Goal: Check status: Check status

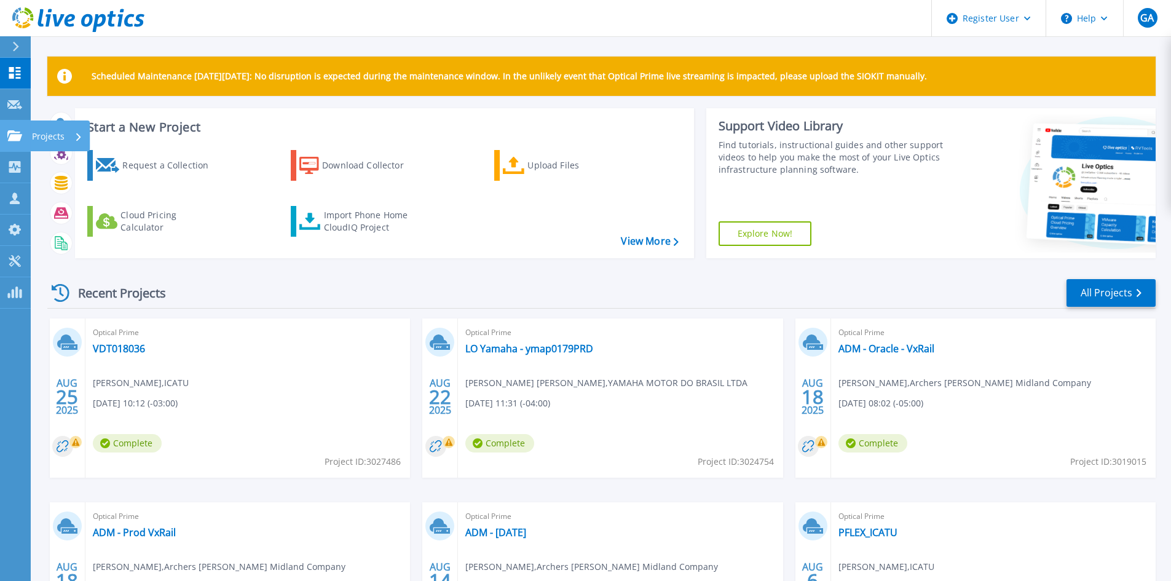
click at [20, 133] on icon at bounding box center [14, 135] width 15 height 10
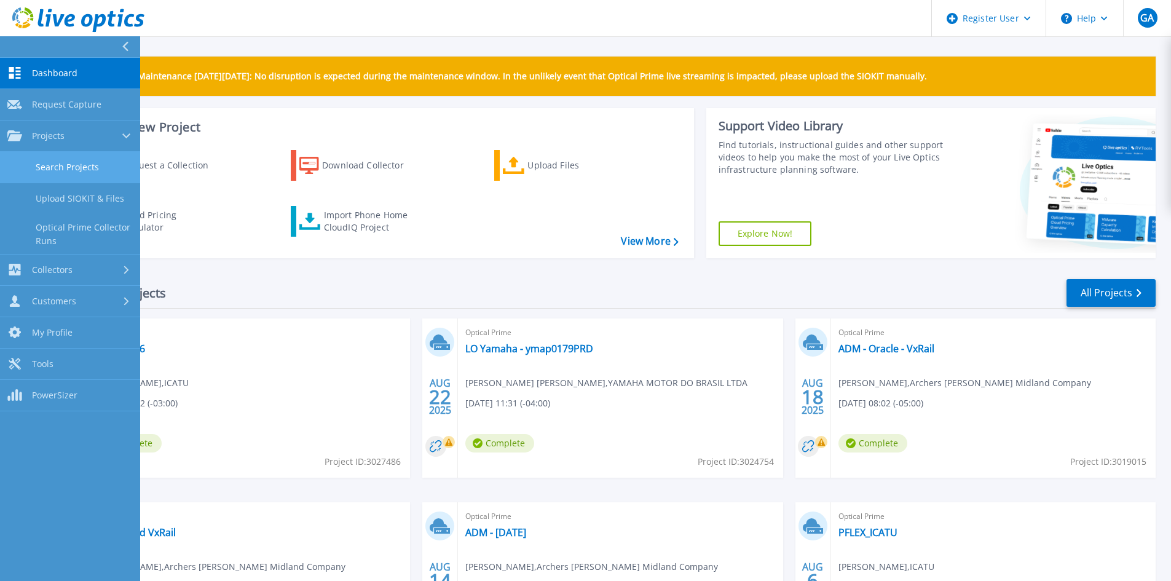
click at [67, 167] on link "Search Projects" at bounding box center [70, 167] width 140 height 31
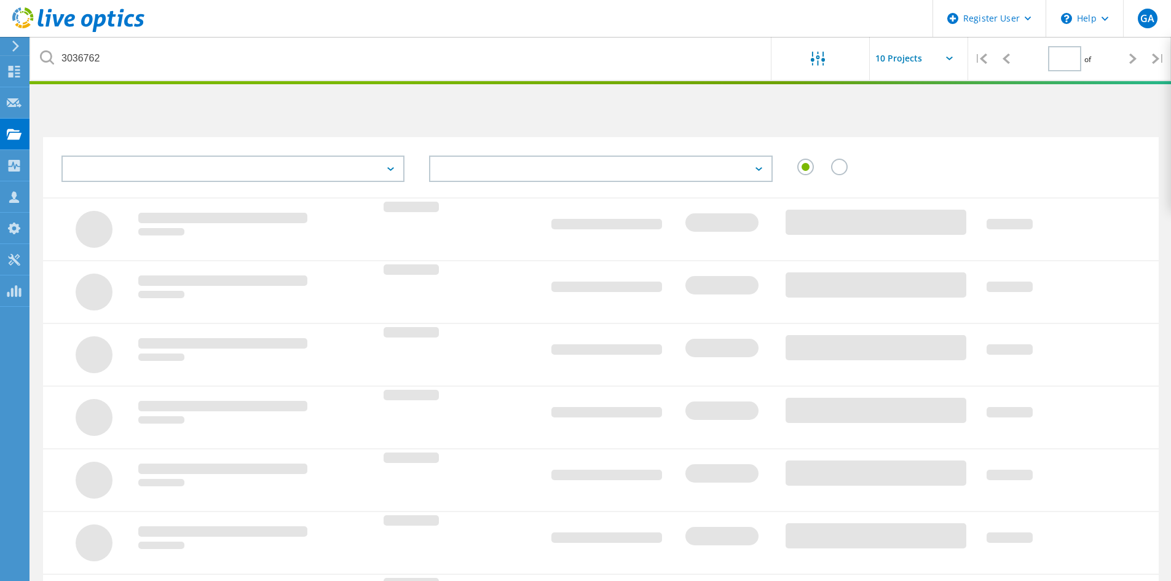
type input "1"
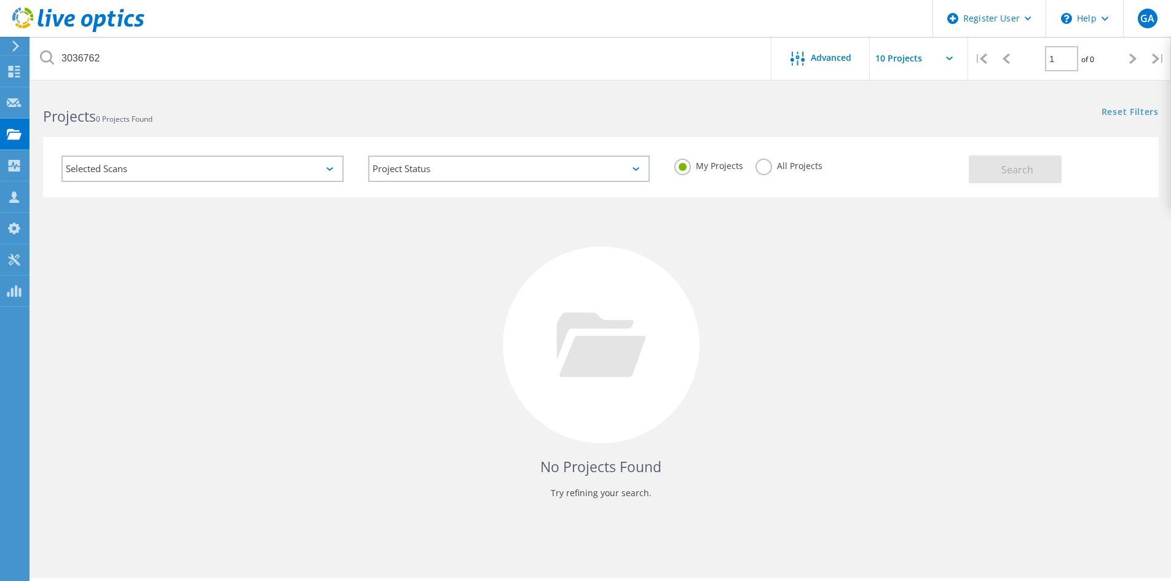
click at [766, 163] on label "All Projects" at bounding box center [789, 165] width 67 height 12
click at [0, 0] on input "All Projects" at bounding box center [0, 0] width 0 height 0
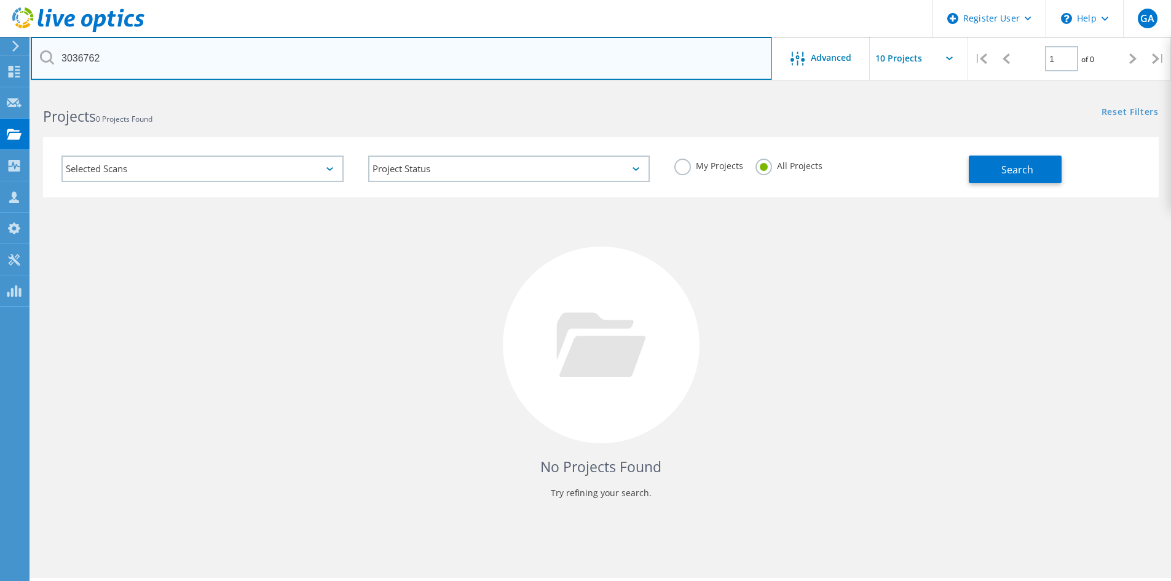
click at [82, 58] on input "3036762" at bounding box center [402, 58] width 742 height 43
paste input "2995790"
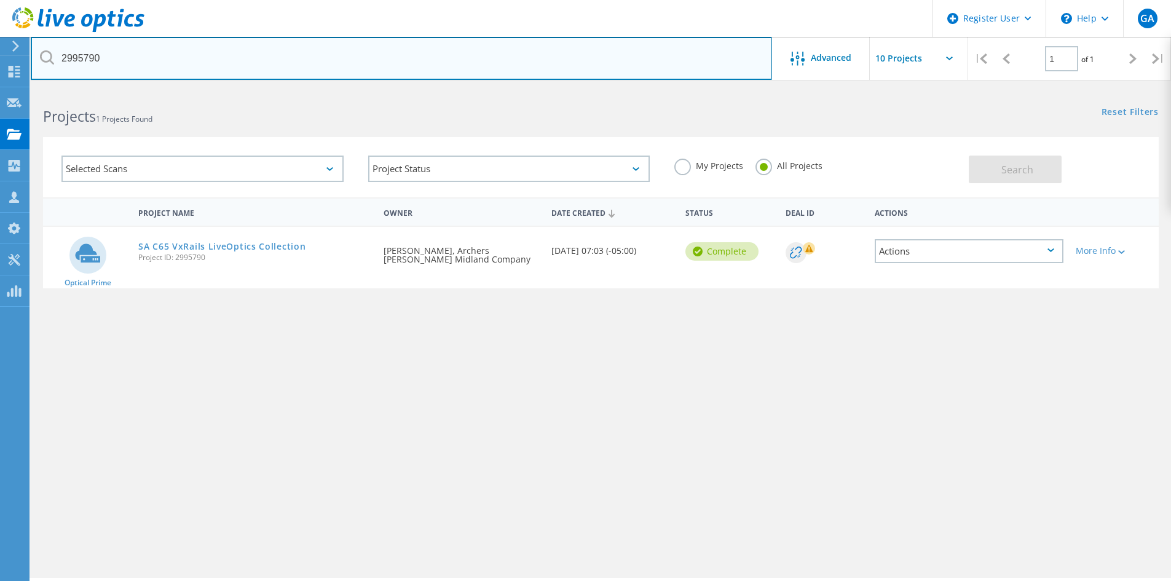
click at [85, 52] on input "2995790" at bounding box center [402, 58] width 742 height 43
paste input "3019015"
type input "3019015"
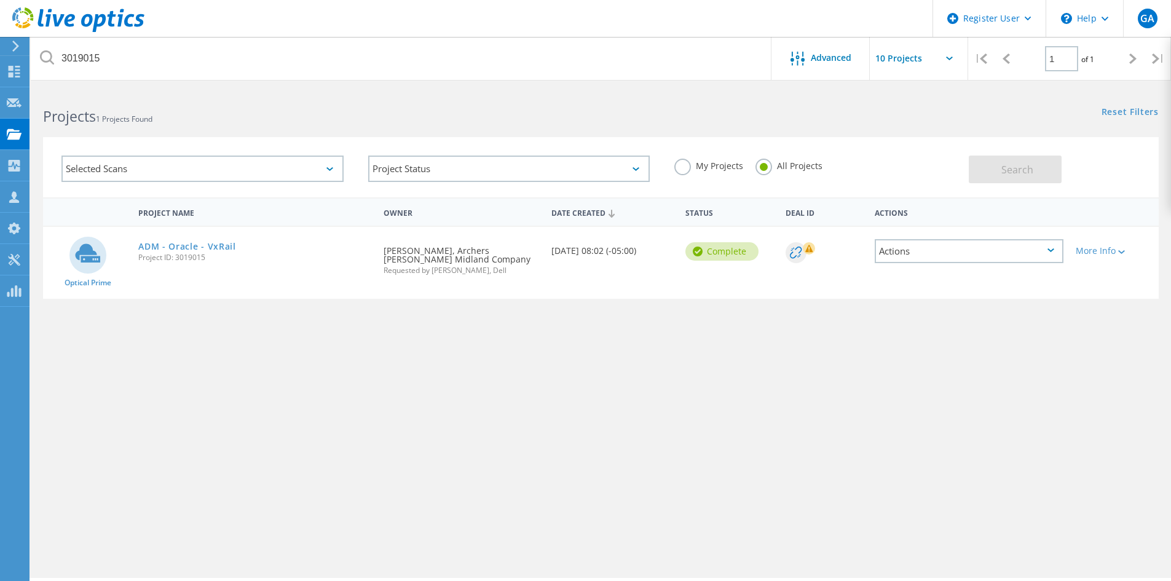
click at [92, 24] on icon at bounding box center [78, 19] width 132 height 25
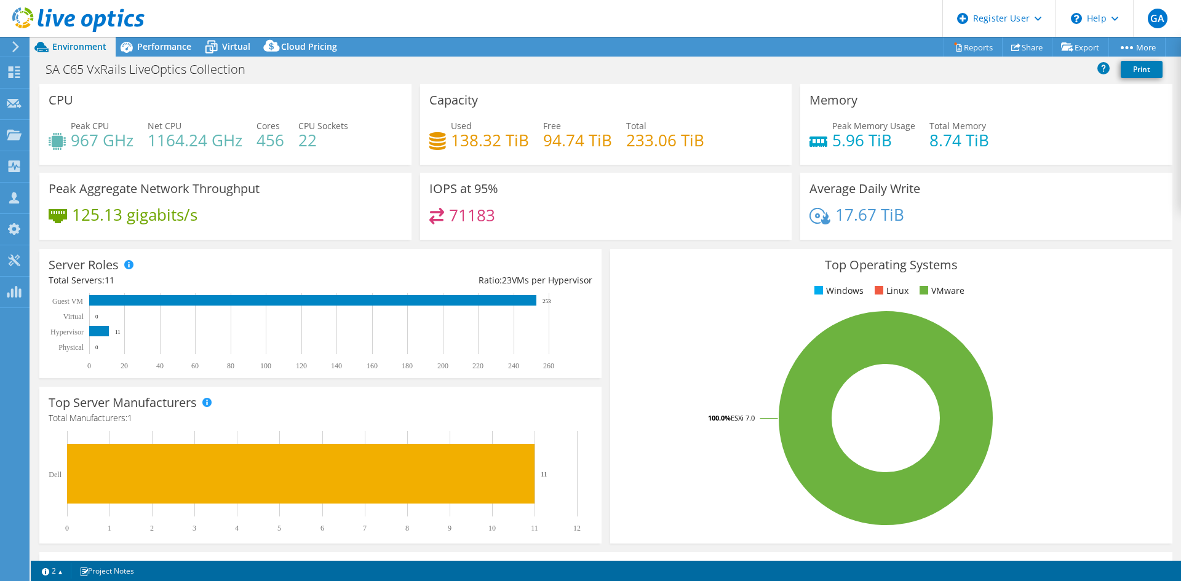
select select "USD"
click at [175, 48] on span "Performance" at bounding box center [164, 47] width 54 height 12
select select "USD"
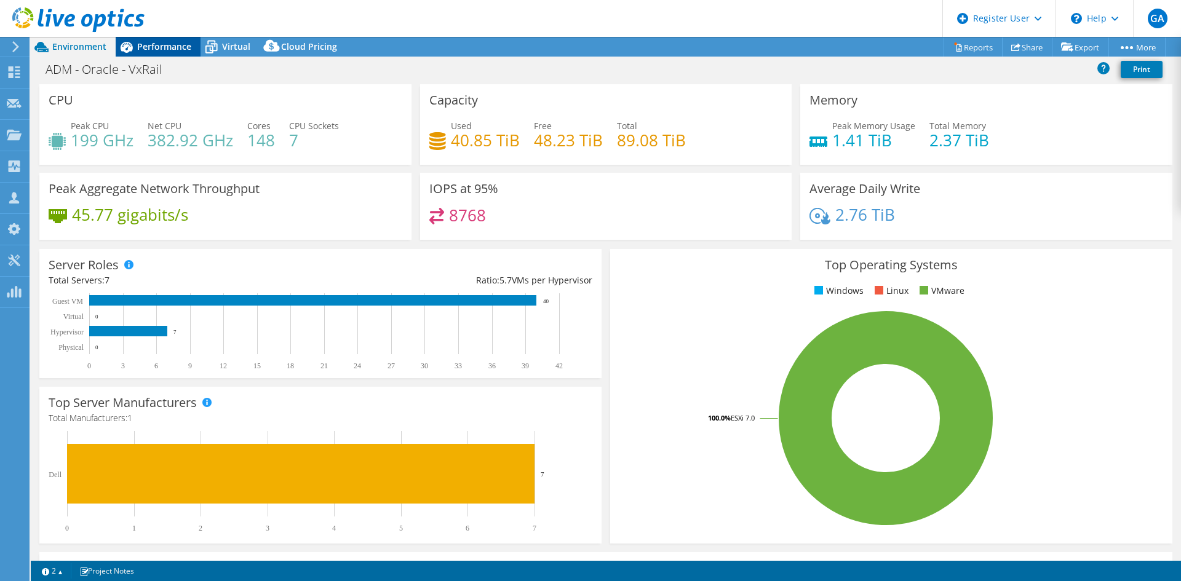
click at [173, 41] on span "Performance" at bounding box center [164, 47] width 54 height 12
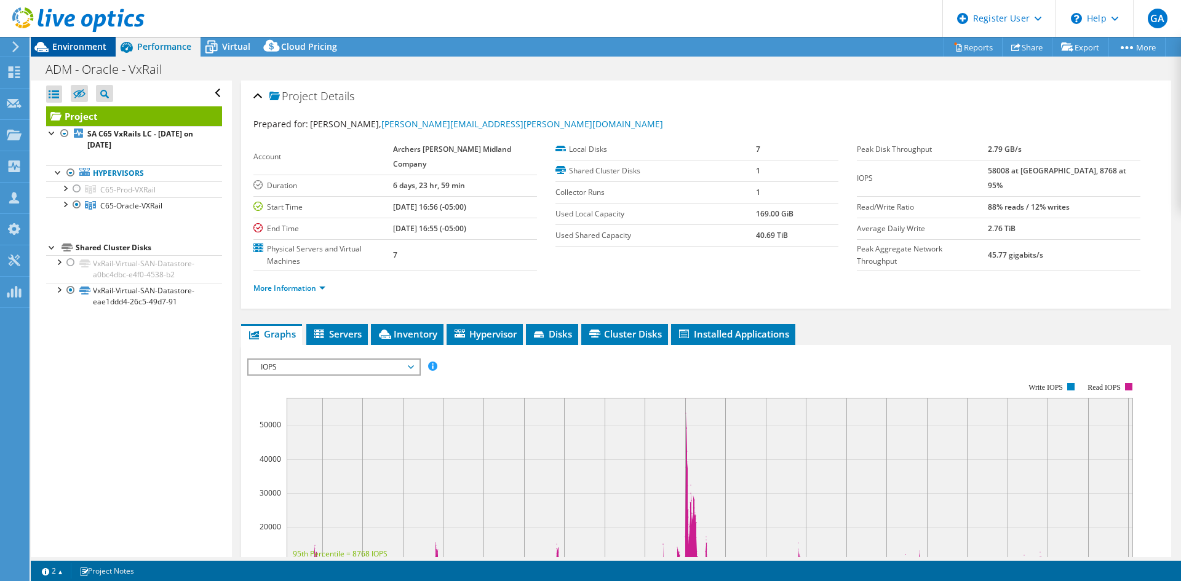
click at [85, 46] on span "Environment" at bounding box center [79, 47] width 54 height 12
